Goal: Information Seeking & Learning: Learn about a topic

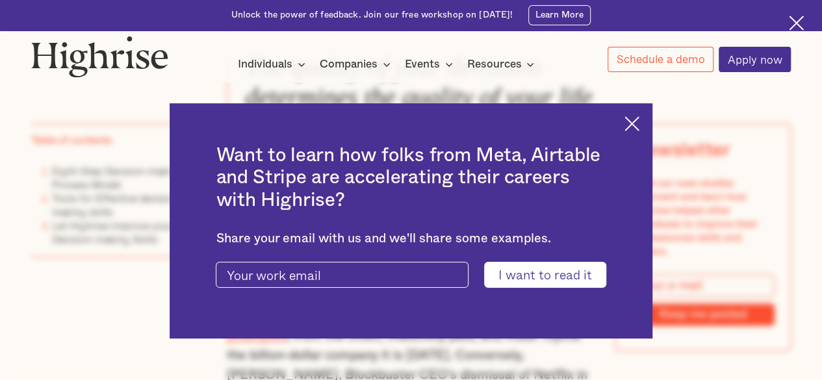
scroll to position [650, 0]
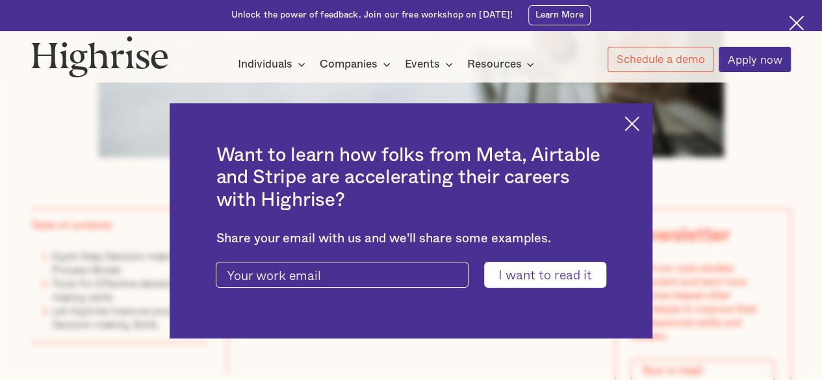
click at [639, 125] on img at bounding box center [631, 123] width 15 height 15
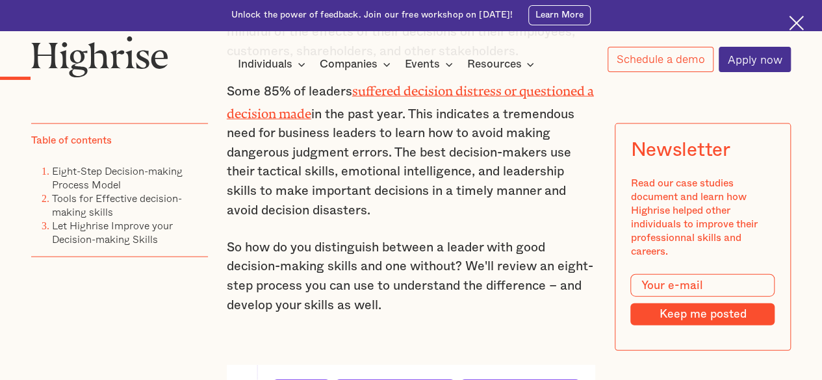
scroll to position [1105, 0]
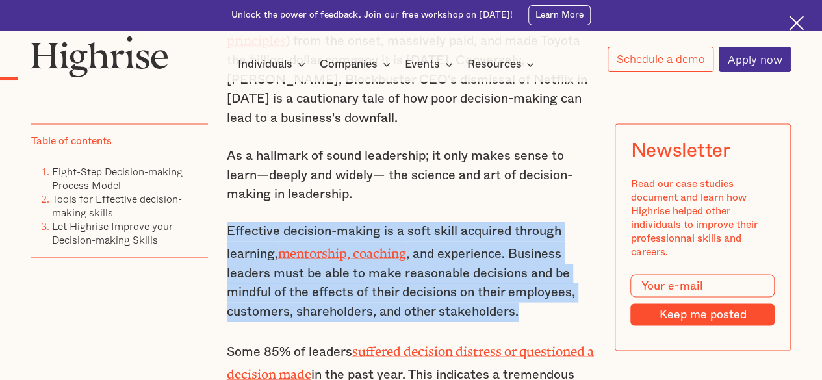
drag, startPoint x: 530, startPoint y: 311, endPoint x: 225, endPoint y: 236, distance: 314.5
click at [227, 236] on p "Effective decision-making is a soft skill acquired through learning, mentorship…" at bounding box center [411, 271] width 369 height 99
copy p "Effective decision-making is a soft skill acquired through learning, mentorship…"
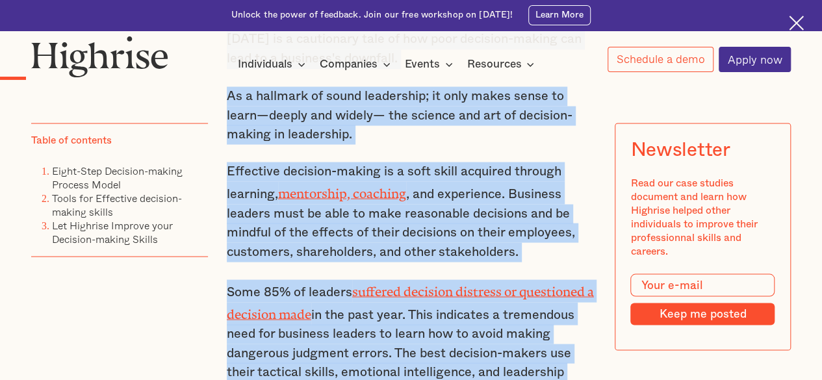
scroll to position [1268, 0]
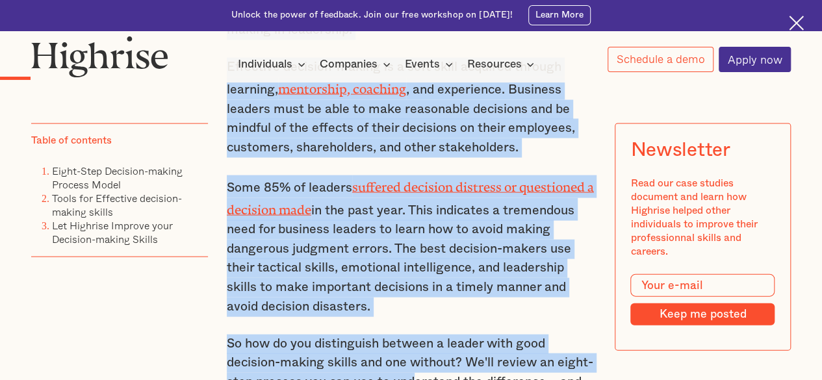
drag, startPoint x: 246, startPoint y: 230, endPoint x: 564, endPoint y: 294, distance: 324.8
click at [564, 294] on div "The quality of your decisions determines the quality of your life - [PERSON_NAM…" at bounding box center [411, 189] width 369 height 1192
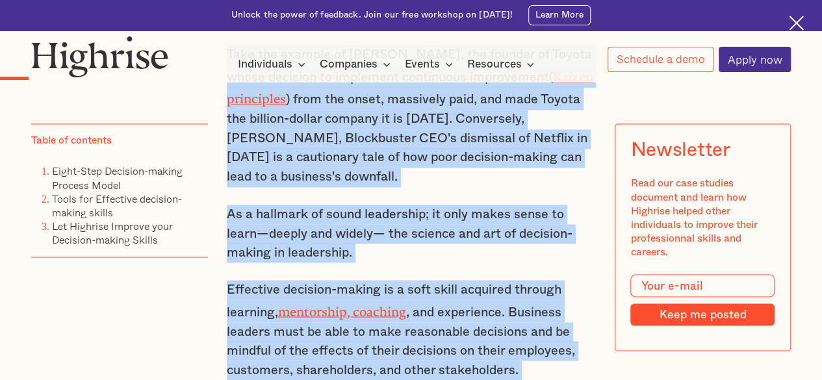
scroll to position [1008, 0]
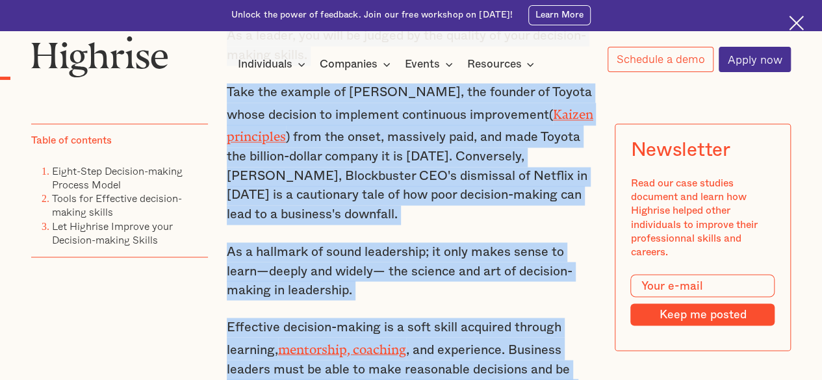
copy div "Lor ipsumdo si amet consectet adipiscing eli seddoei te inci utla - Etdol Magna…"
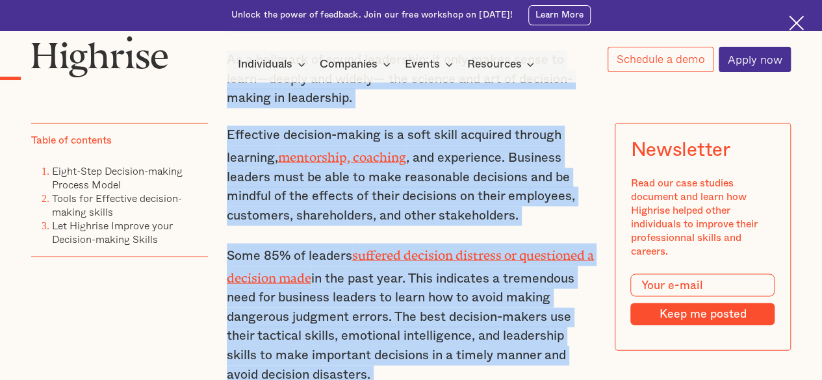
scroll to position [1203, 0]
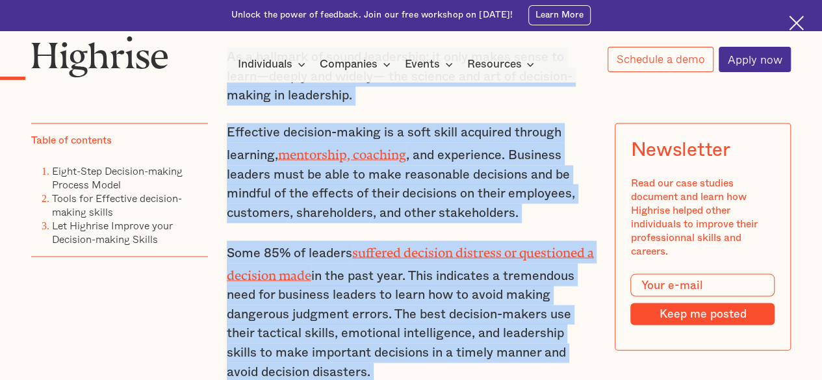
click at [434, 213] on p "Effective decision-making is a soft skill acquired through learning, mentorship…" at bounding box center [411, 172] width 369 height 99
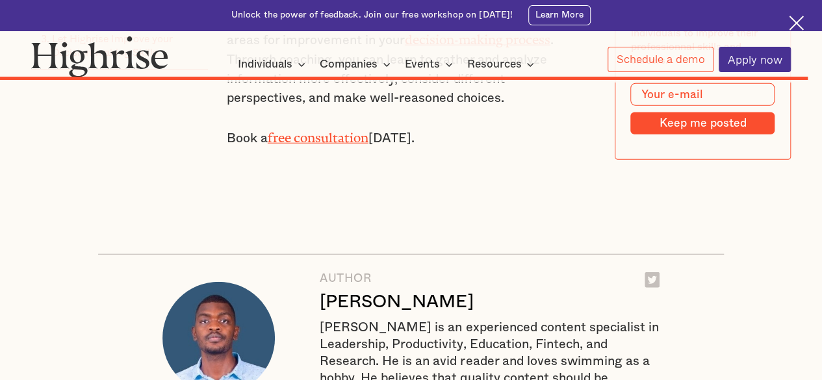
scroll to position [11478, 0]
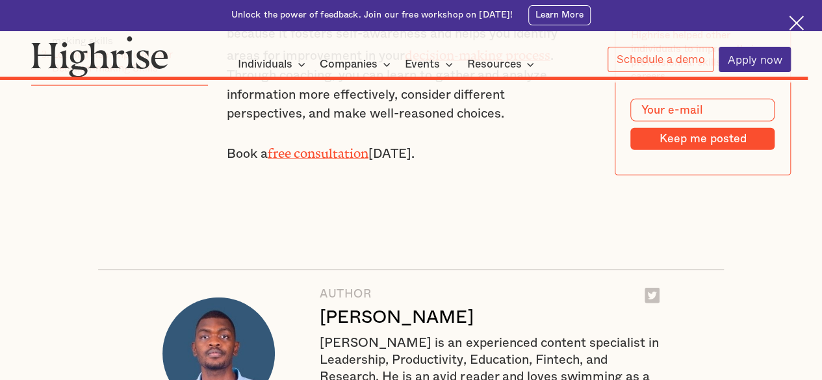
click at [370, 307] on div "[PERSON_NAME]" at bounding box center [396, 317] width 153 height 21
click at [199, 298] on img at bounding box center [218, 354] width 113 height 113
click at [340, 288] on div "AUTHOR" at bounding box center [396, 294] width 153 height 13
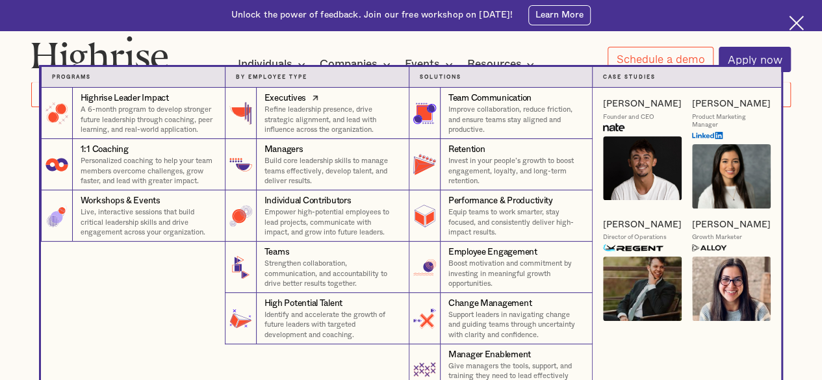
scroll to position [0, 0]
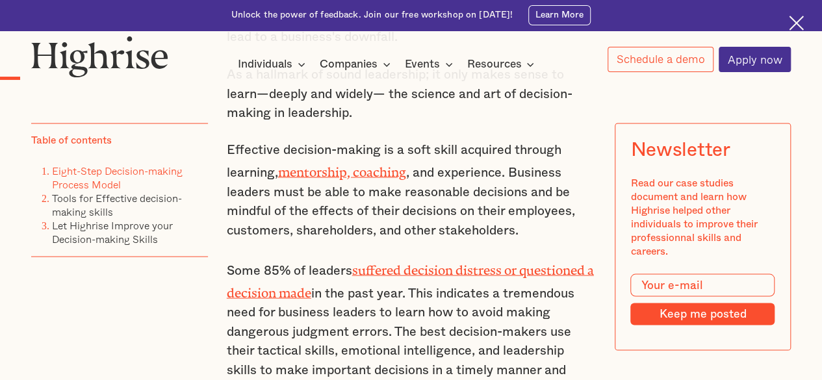
scroll to position [1169, 0]
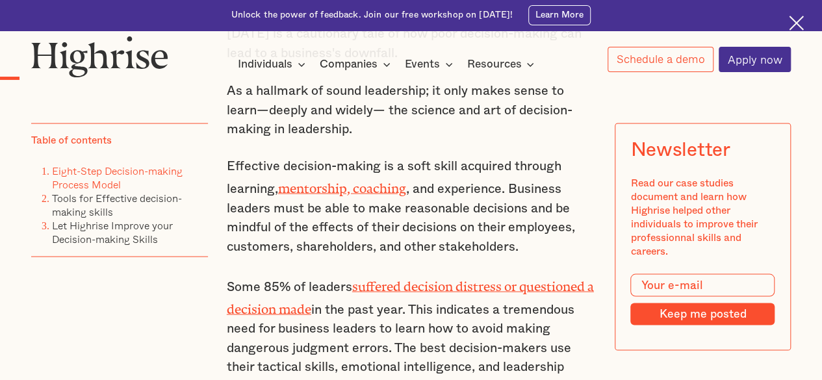
click at [525, 244] on p "Effective decision-making is a soft skill acquired through learning, mentorship…" at bounding box center [411, 206] width 369 height 99
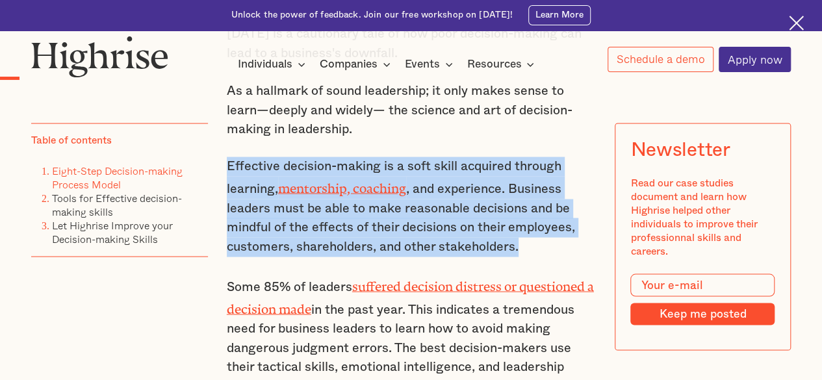
drag, startPoint x: 530, startPoint y: 250, endPoint x: 227, endPoint y: 163, distance: 315.0
click at [227, 163] on p "Effective decision-making is a soft skill acquired through learning, mentorship…" at bounding box center [411, 206] width 369 height 99
copy p "Effective decision-making is a soft skill acquired through learning, mentorship…"
